Goal: Information Seeking & Learning: Check status

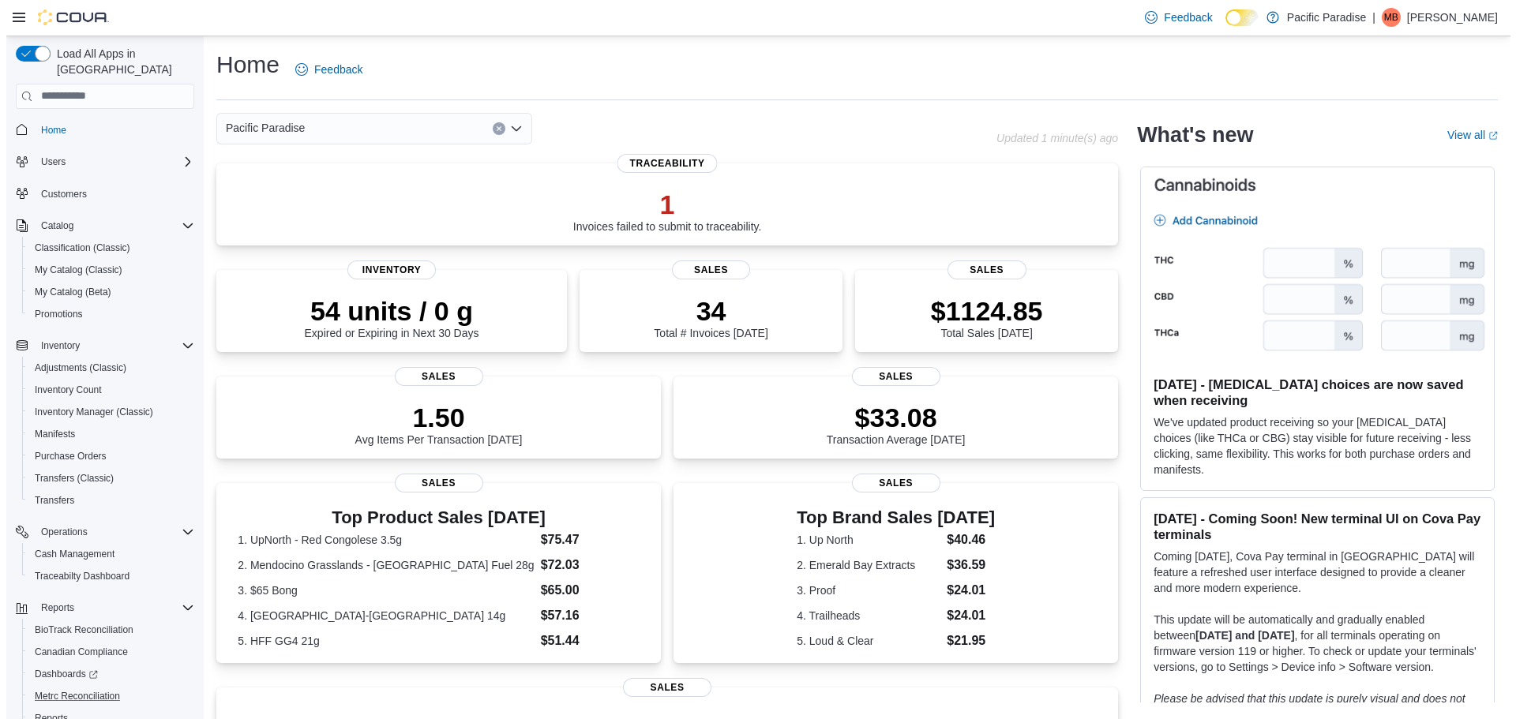
scroll to position [73, 0]
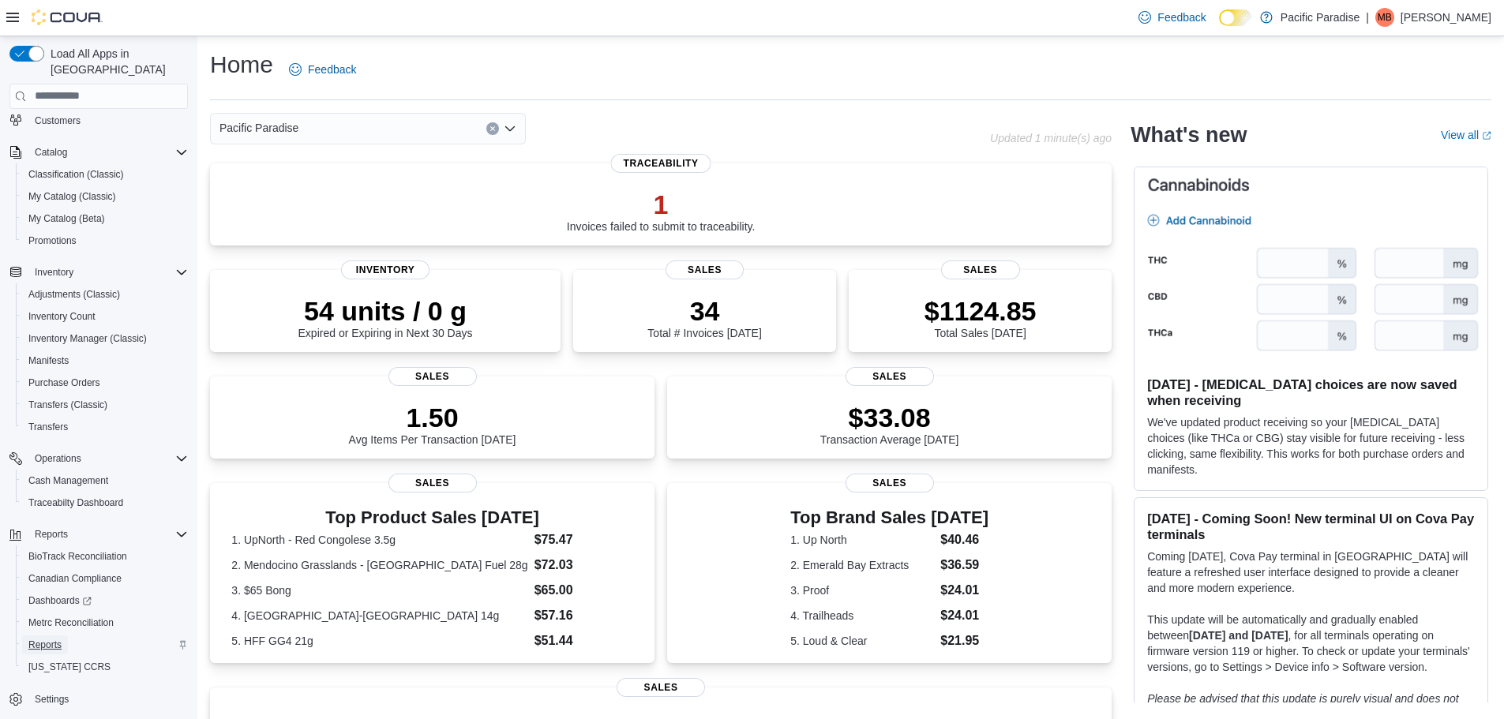
click at [40, 639] on span "Reports" at bounding box center [44, 645] width 33 height 13
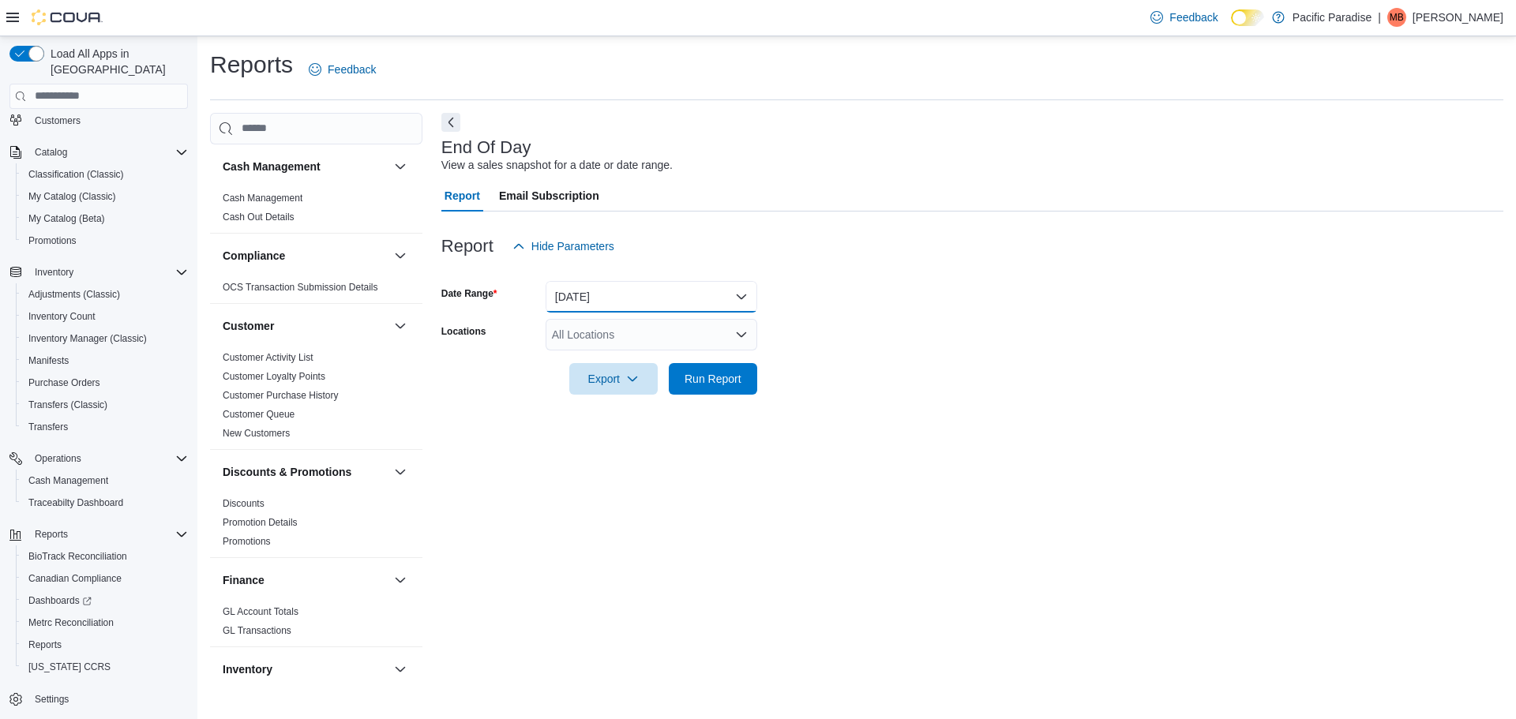
click at [748, 298] on button "[DATE]" at bounding box center [652, 297] width 212 height 32
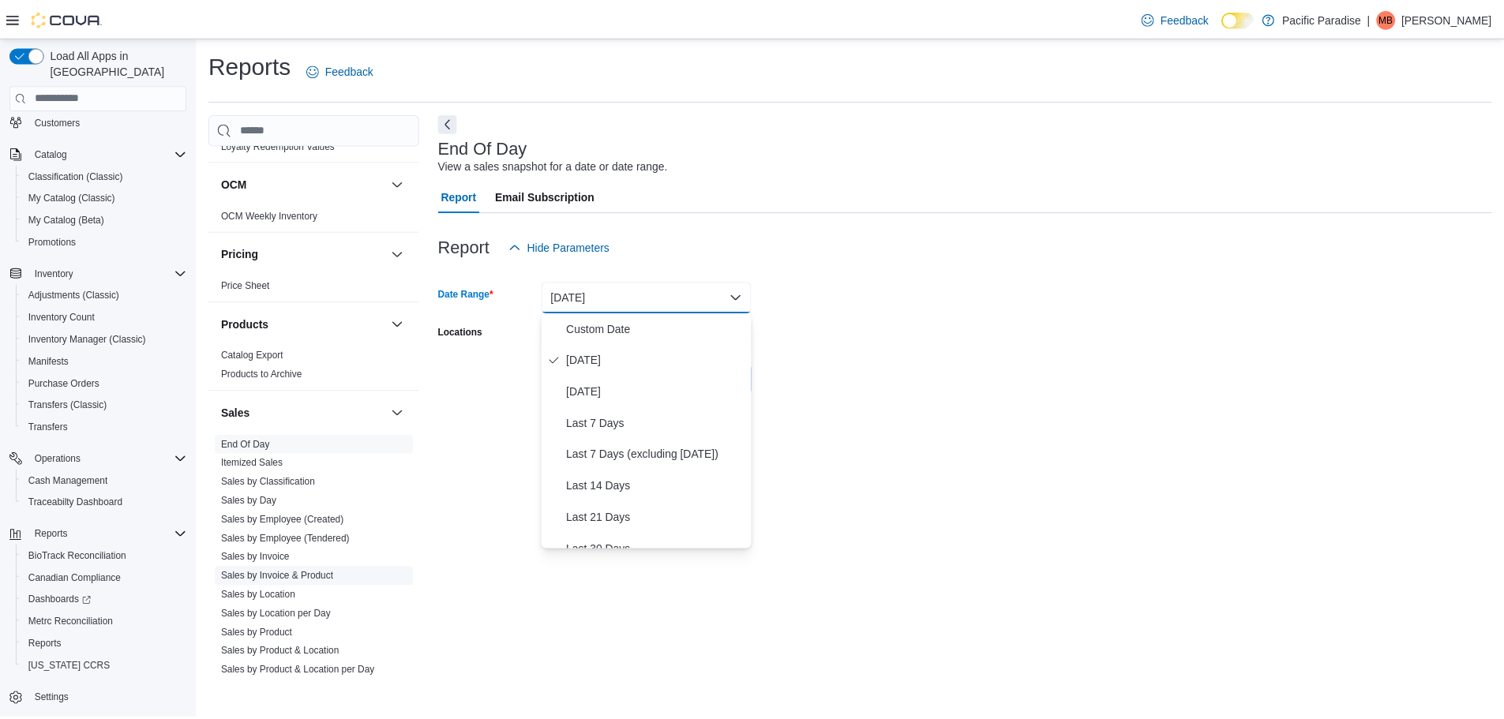
scroll to position [869, 0]
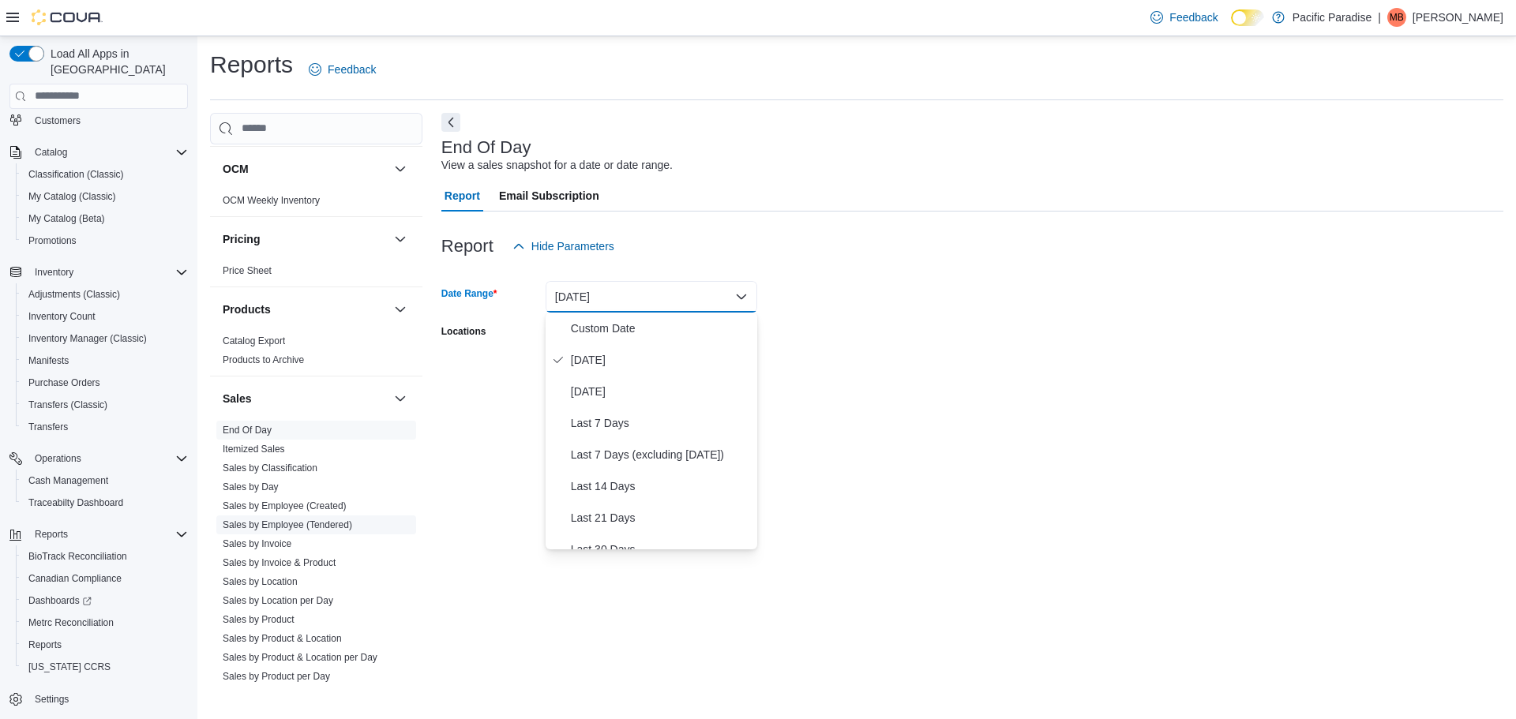
click at [314, 528] on link "Sales by Employee (Tendered)" at bounding box center [288, 525] width 130 height 11
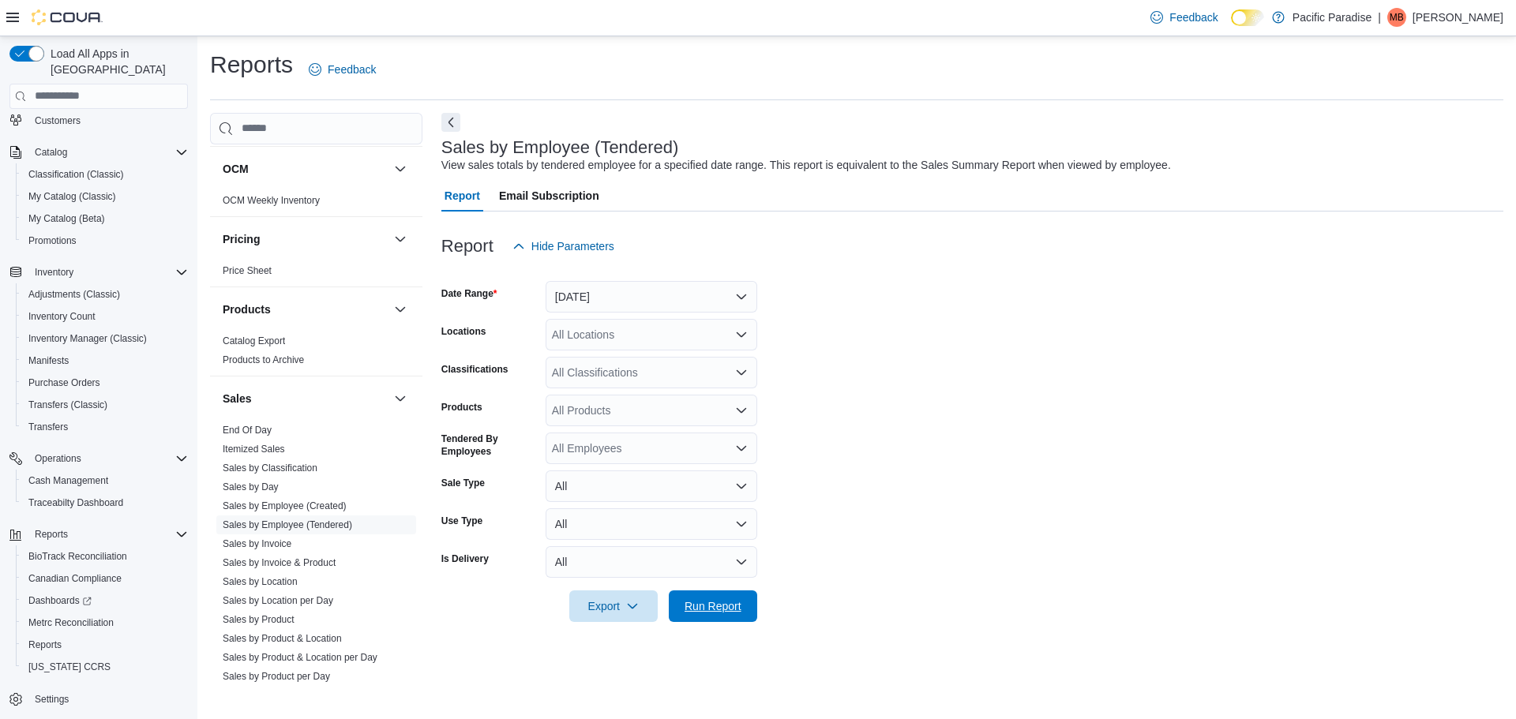
drag, startPoint x: 722, startPoint y: 603, endPoint x: 645, endPoint y: 588, distance: 78.2
click at [723, 603] on span "Run Report" at bounding box center [713, 607] width 57 height 16
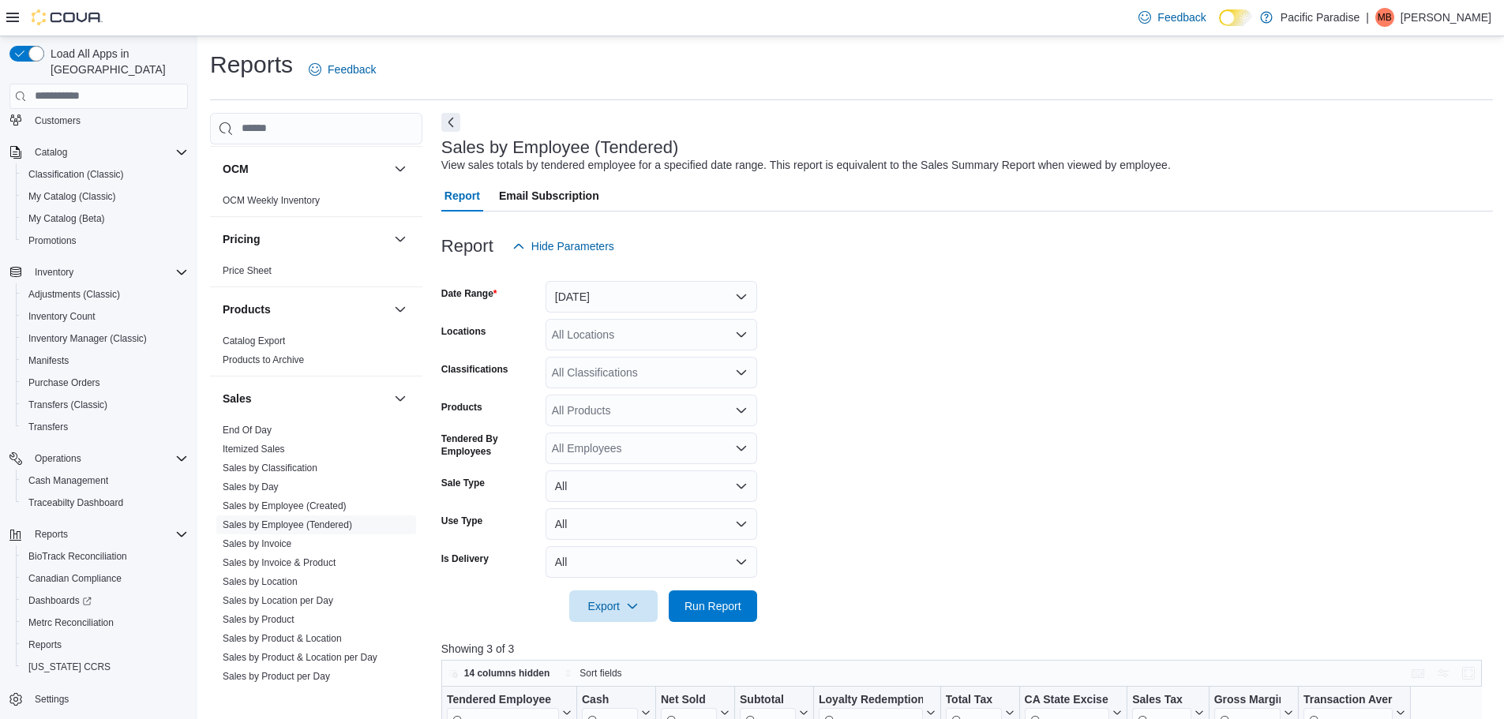
scroll to position [237, 0]
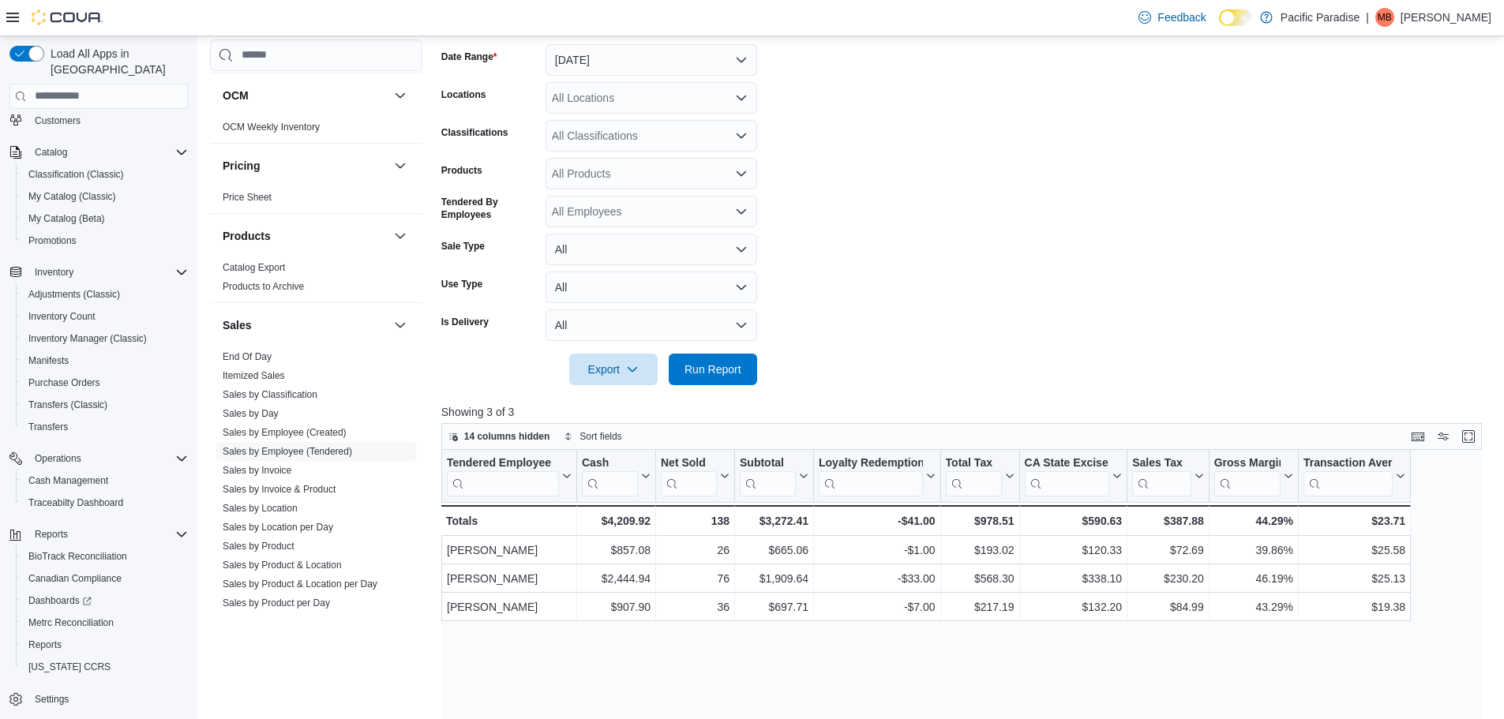
drag, startPoint x: 982, startPoint y: 314, endPoint x: 471, endPoint y: 13, distance: 591.9
click at [982, 313] on form "Date Range [DATE] Locations All Locations Classifications All Classifications P…" at bounding box center [967, 205] width 1052 height 360
